Goal: Use online tool/utility: Use online tool/utility

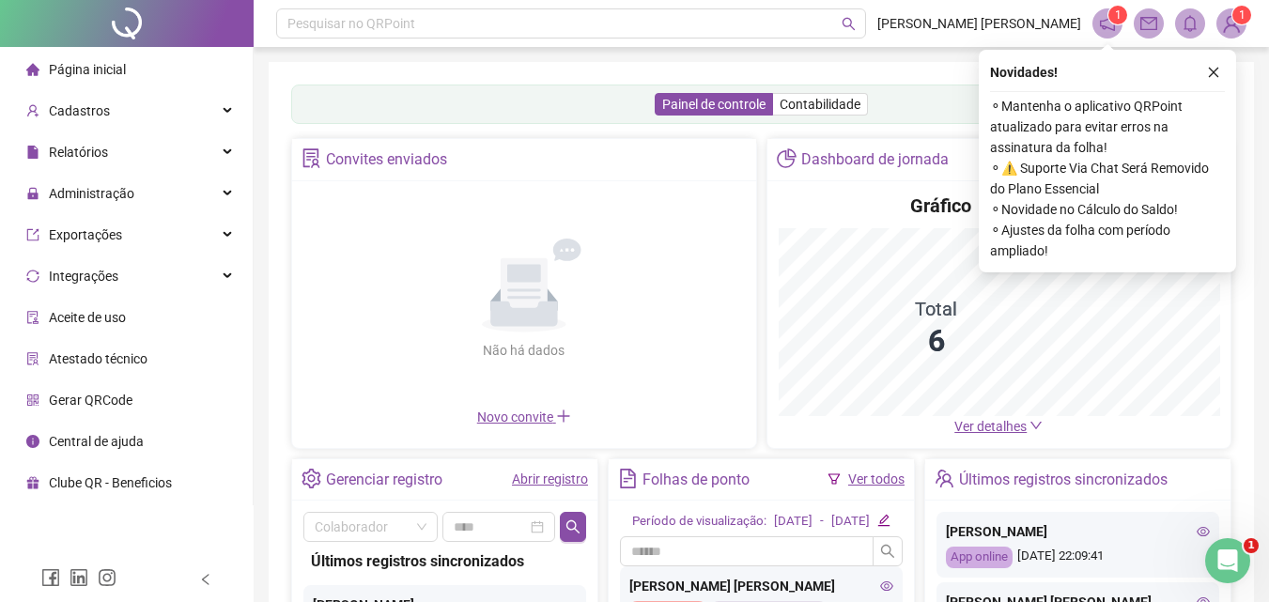
click at [139, 399] on li "Gerar QRCode" at bounding box center [126, 400] width 245 height 38
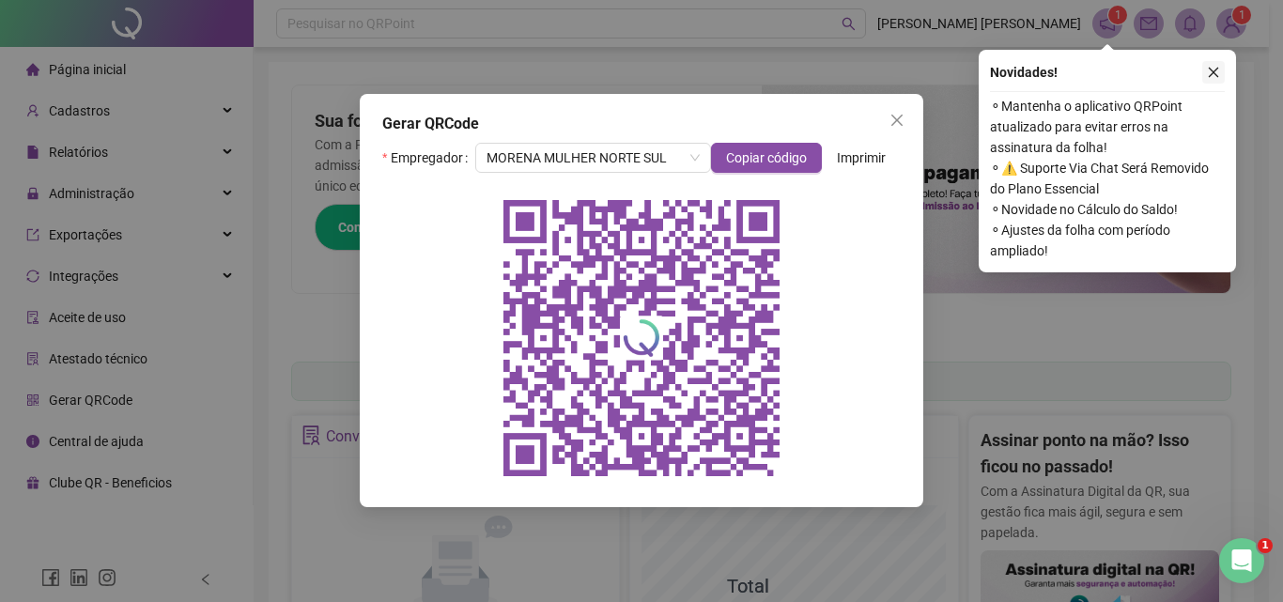
click at [1214, 71] on icon "close" at bounding box center [1213, 73] width 10 height 10
